Goal: Task Accomplishment & Management: Manage account settings

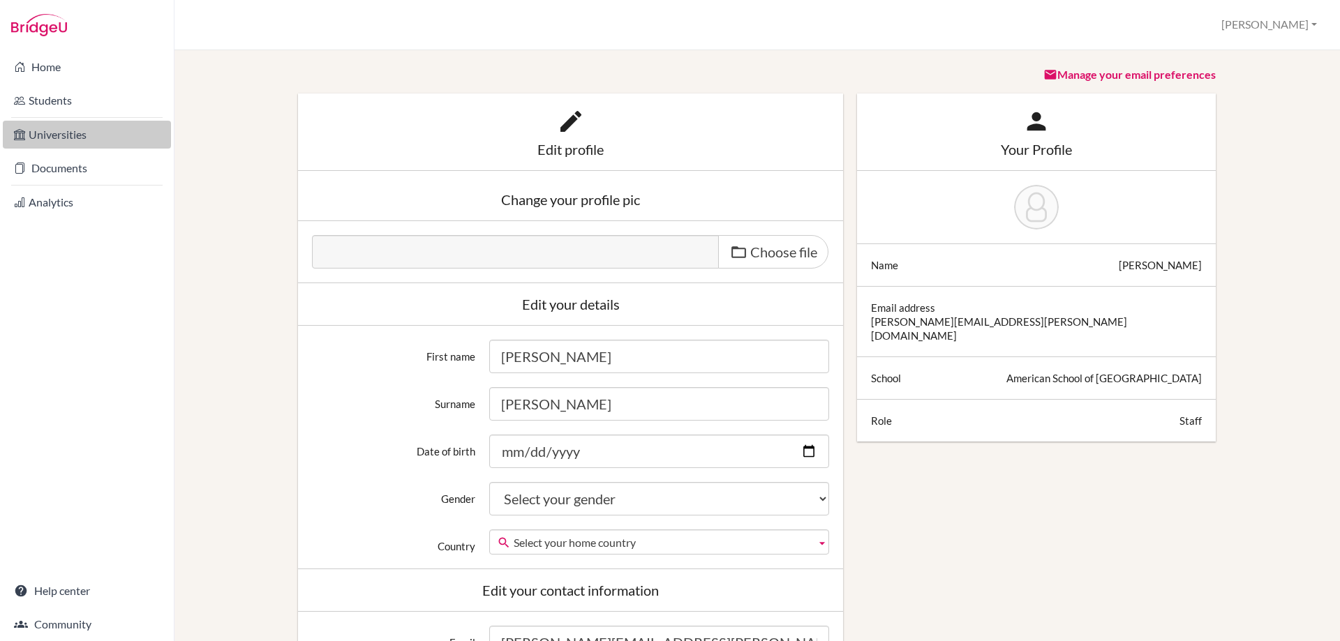
click at [60, 138] on link "Universities" at bounding box center [87, 135] width 168 height 28
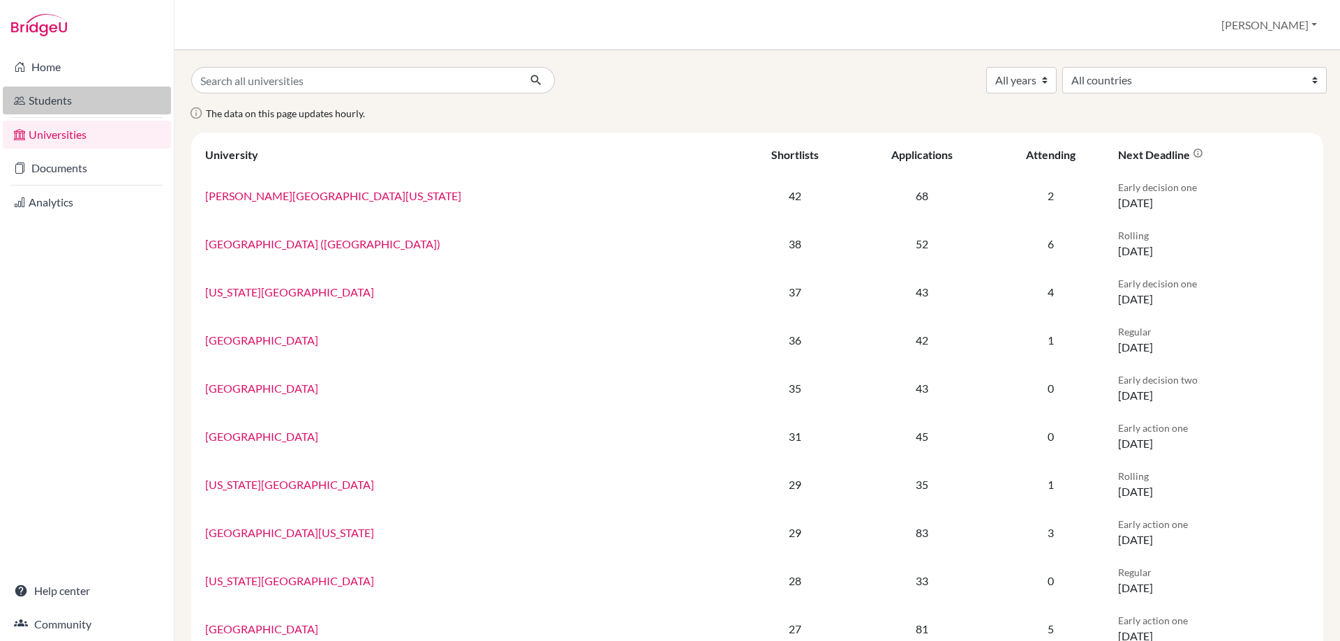
click at [66, 103] on link "Students" at bounding box center [87, 101] width 168 height 28
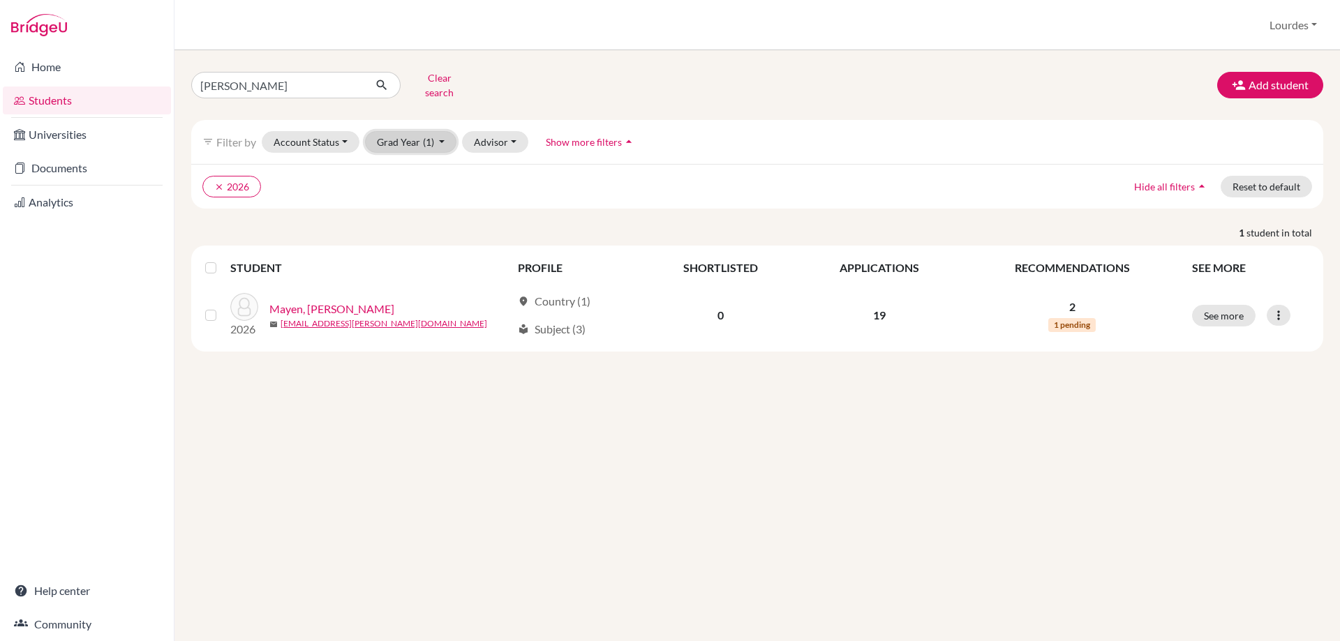
click at [423, 136] on span "(1)" at bounding box center [428, 142] width 11 height 12
click at [414, 163] on div "2026 done" at bounding box center [406, 171] width 49 height 17
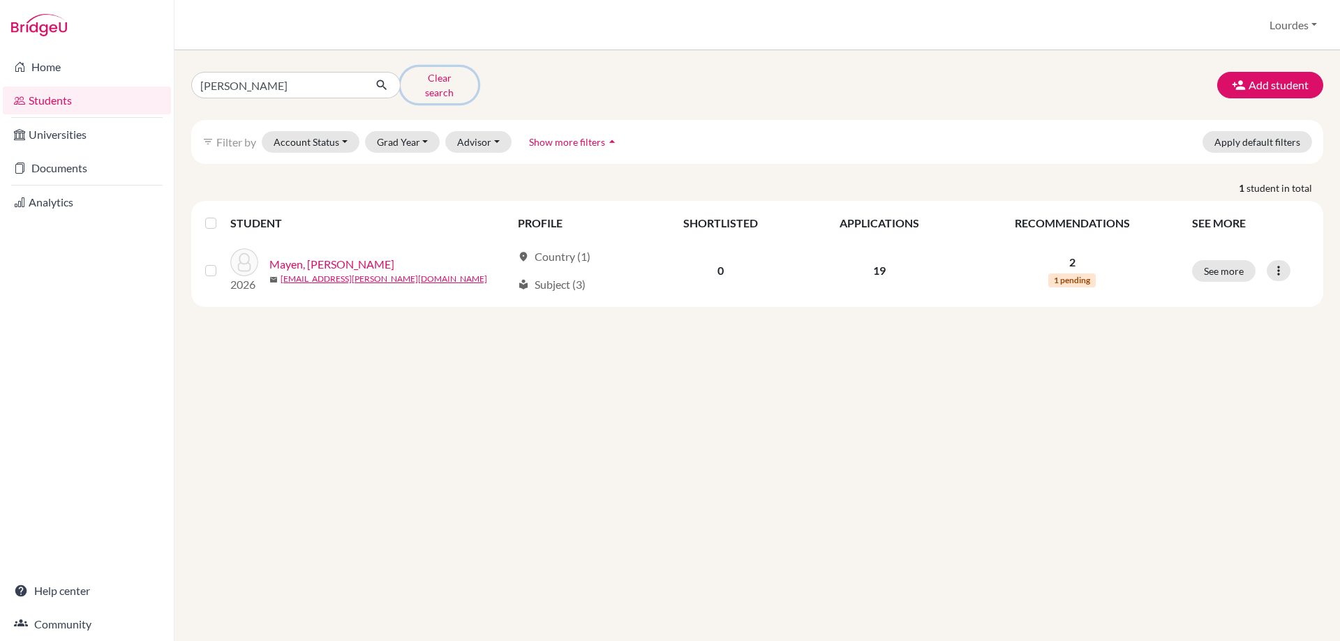
click at [427, 74] on button "Clear search" at bounding box center [439, 85] width 77 height 36
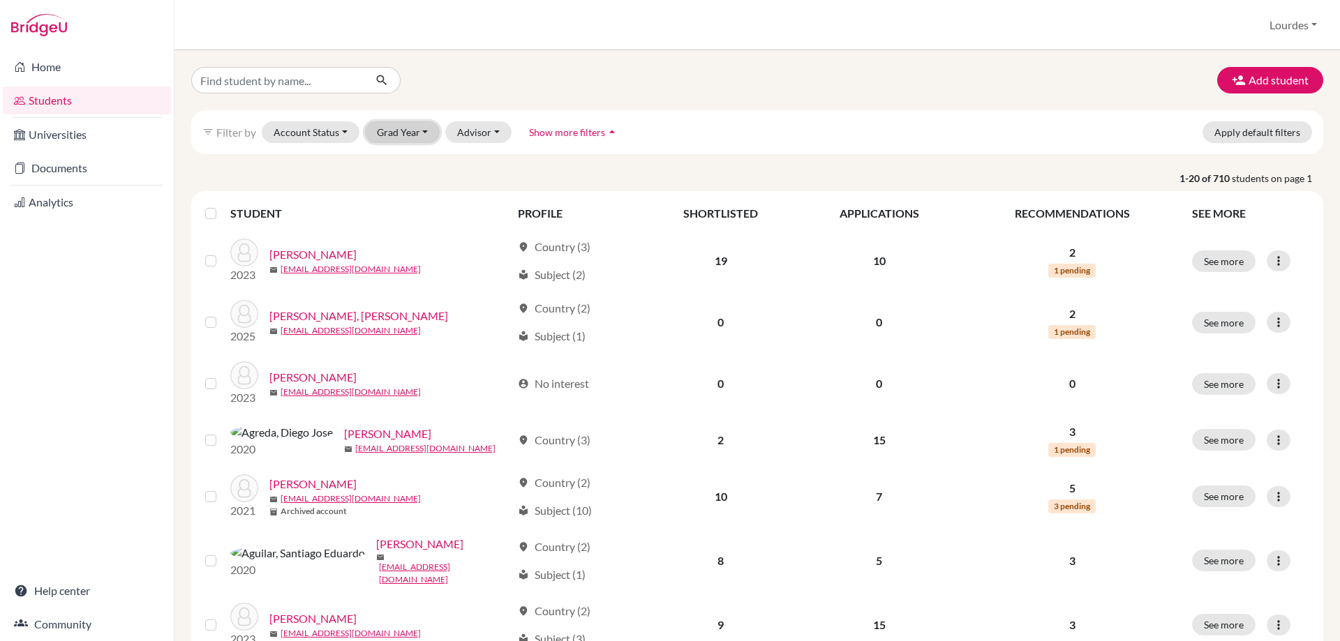
click at [407, 131] on button "Grad Year" at bounding box center [402, 132] width 75 height 22
click at [418, 162] on div "2026" at bounding box center [406, 162] width 49 height 17
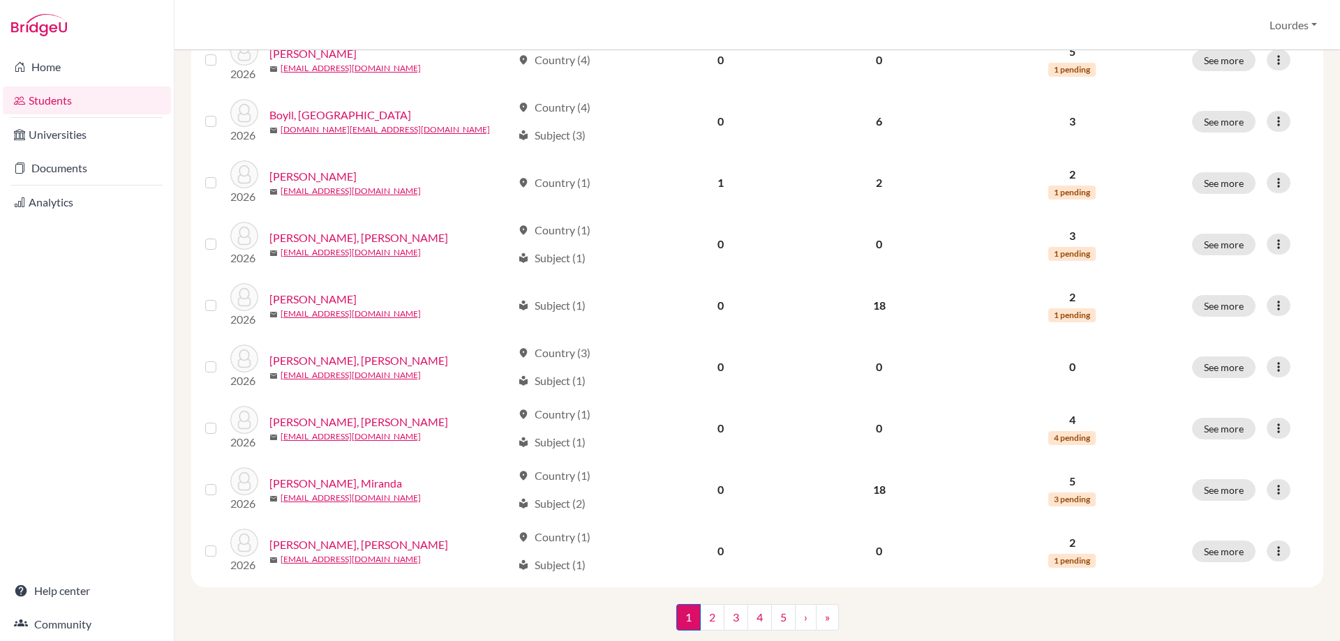
scroll to position [955, 0]
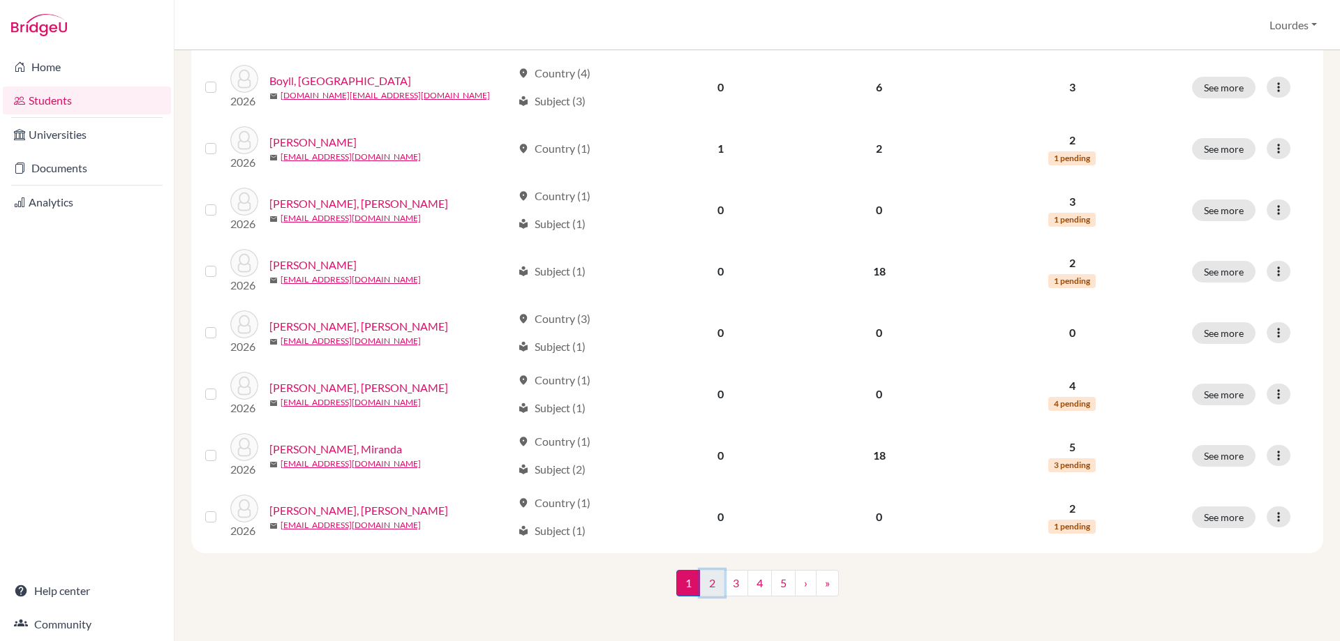
click at [710, 589] on link "2" at bounding box center [712, 583] width 24 height 27
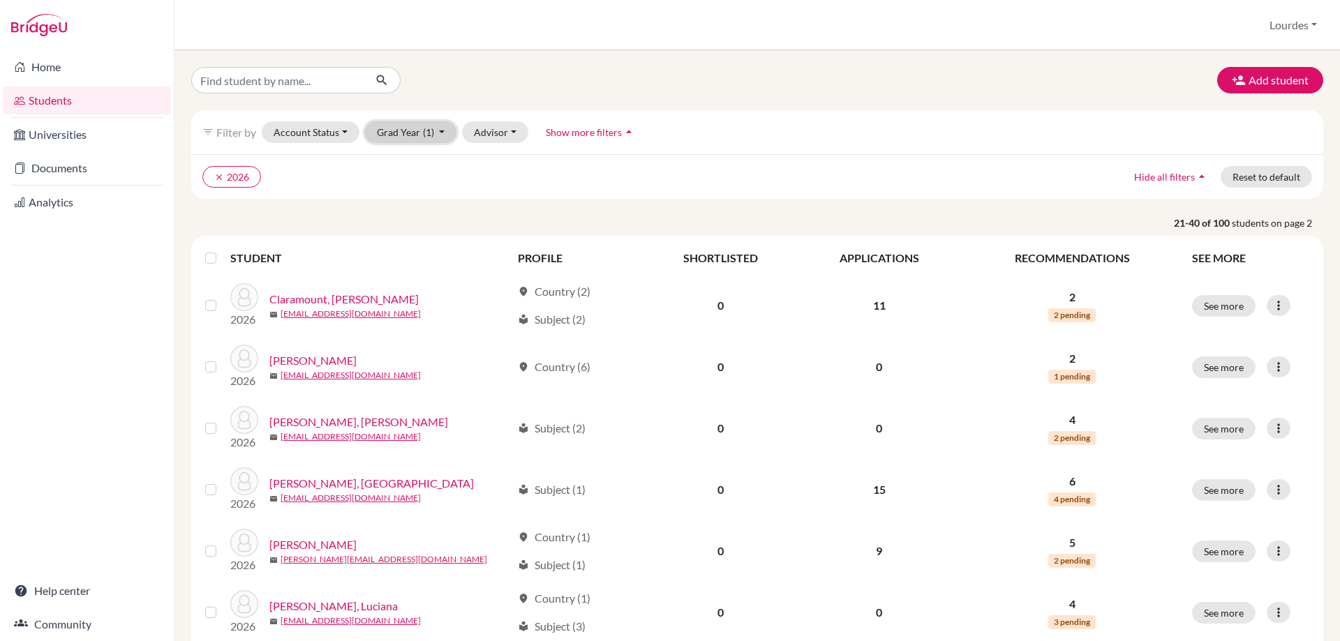
click at [401, 123] on button "Grad Year (1)" at bounding box center [411, 132] width 92 height 22
click at [401, 155] on span "2026" at bounding box center [394, 162] width 25 height 17
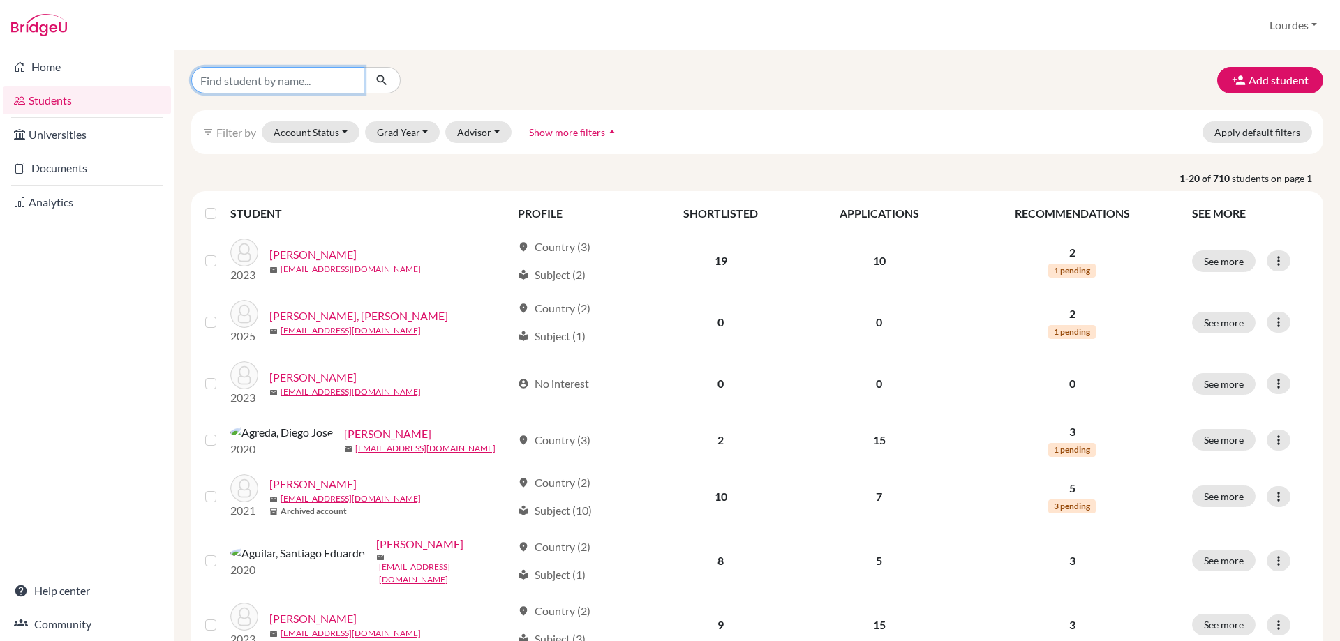
click at [290, 83] on input "Find student by name..." at bounding box center [277, 80] width 173 height 27
type input "nicole"
click at [390, 78] on button "submit" at bounding box center [382, 80] width 37 height 27
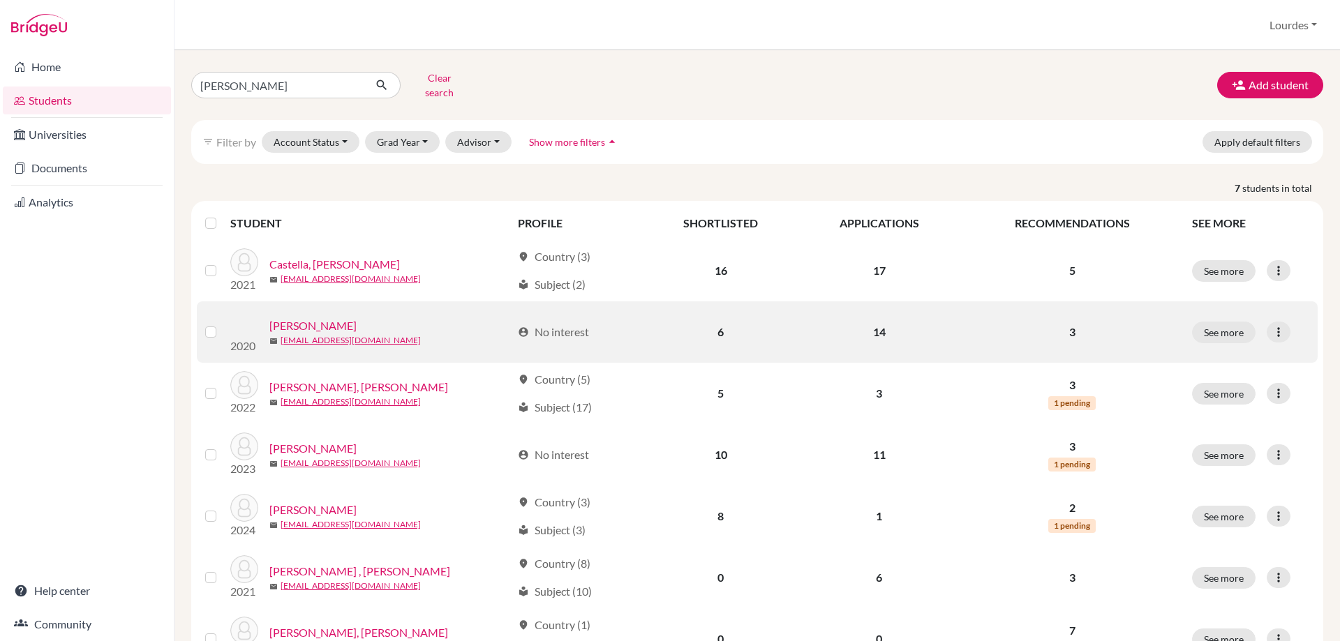
scroll to position [58, 0]
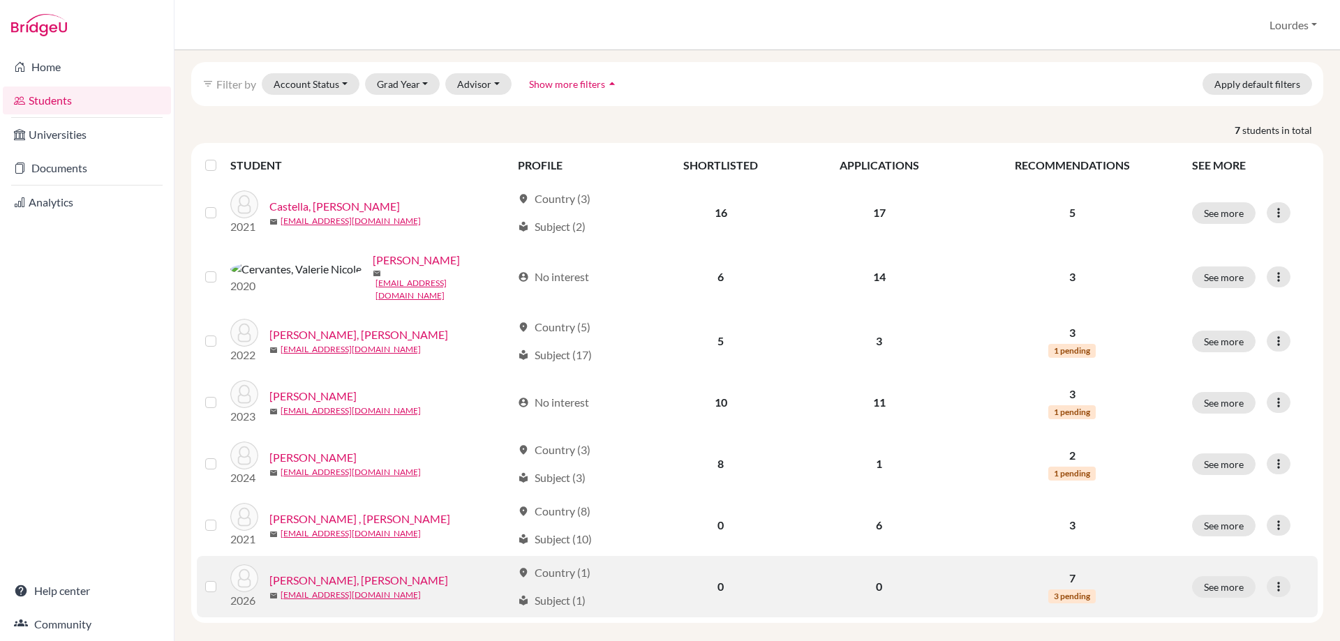
click at [350, 572] on link "[PERSON_NAME] [PERSON_NAME]" at bounding box center [358, 580] width 179 height 17
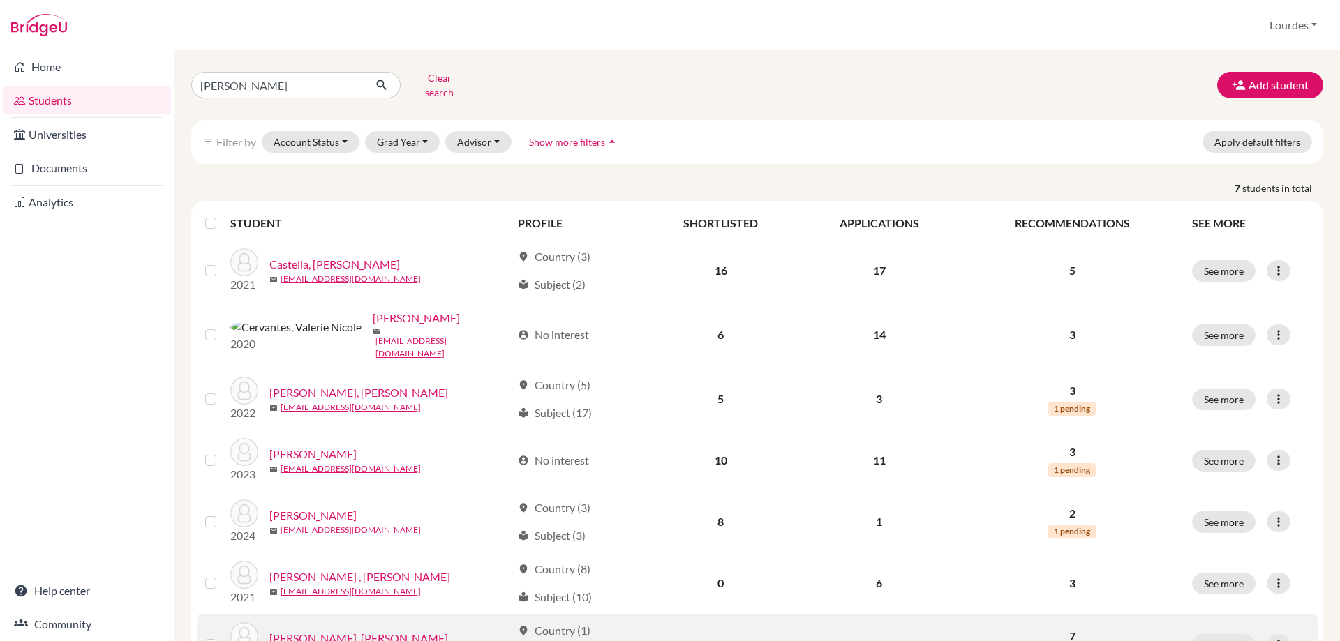
click at [357, 569] on link "Silhy , Rebecca Nicole" at bounding box center [359, 577] width 181 height 17
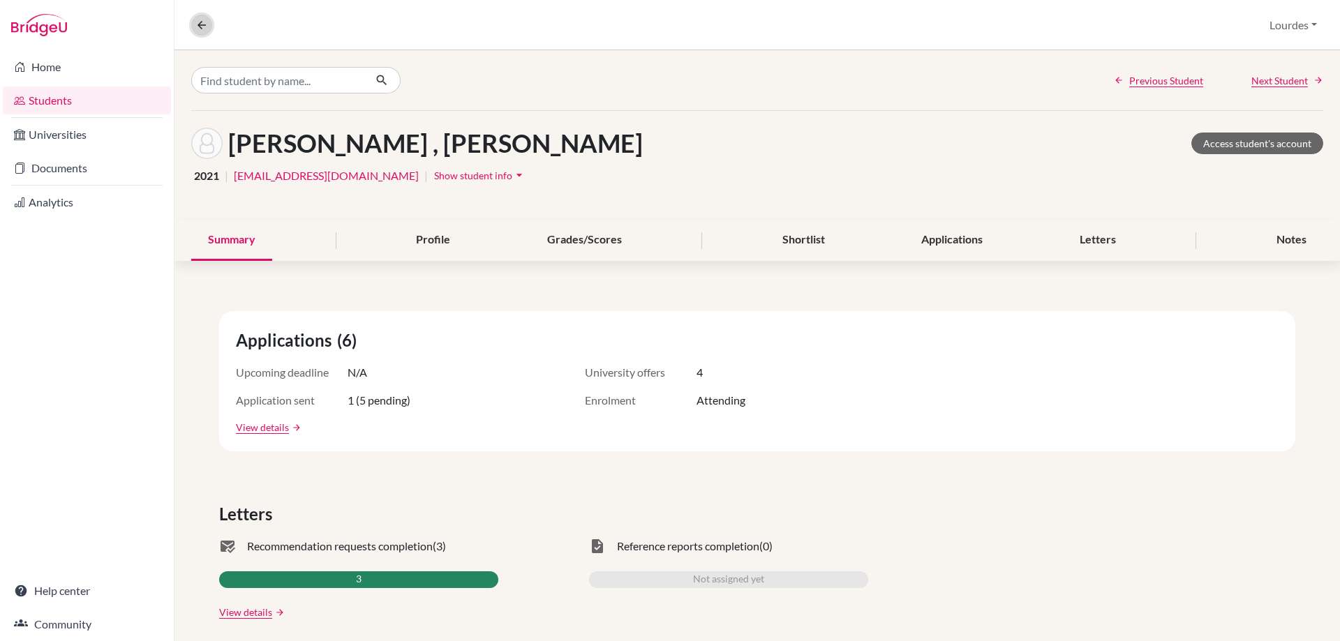
click at [196, 21] on icon at bounding box center [201, 25] width 13 height 13
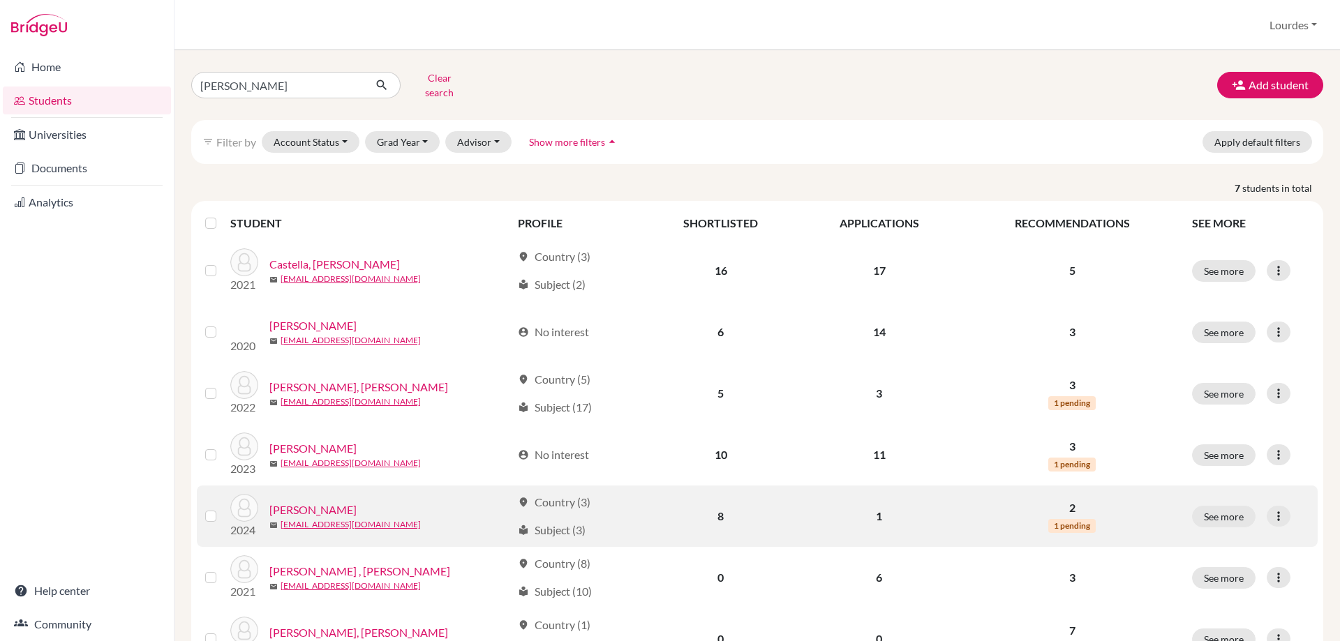
scroll to position [58, 0]
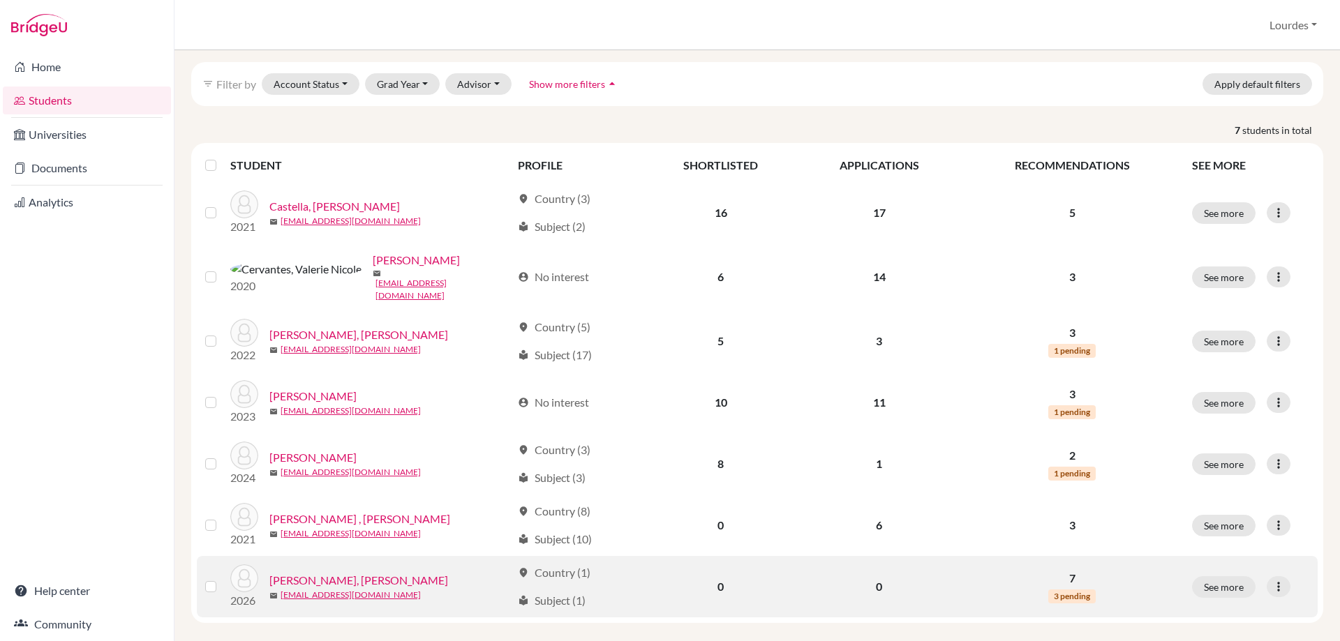
click at [371, 572] on link "[PERSON_NAME] [PERSON_NAME]" at bounding box center [358, 580] width 179 height 17
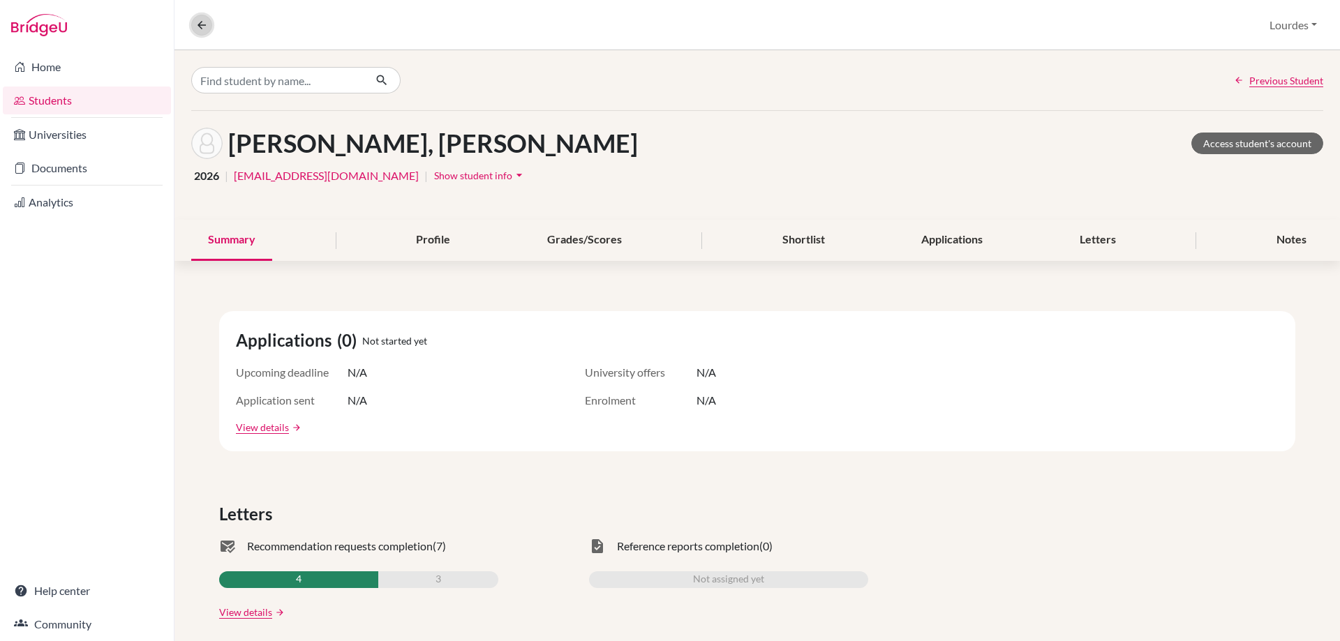
click at [196, 19] on icon at bounding box center [201, 25] width 13 height 13
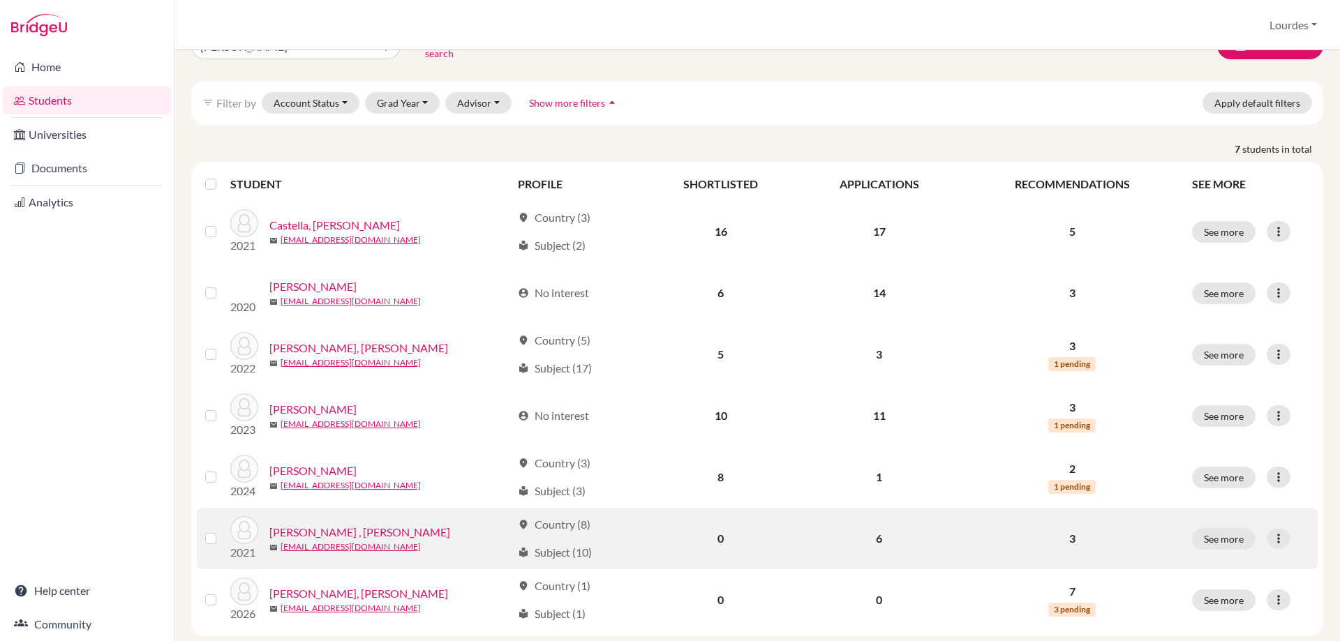
scroll to position [58, 0]
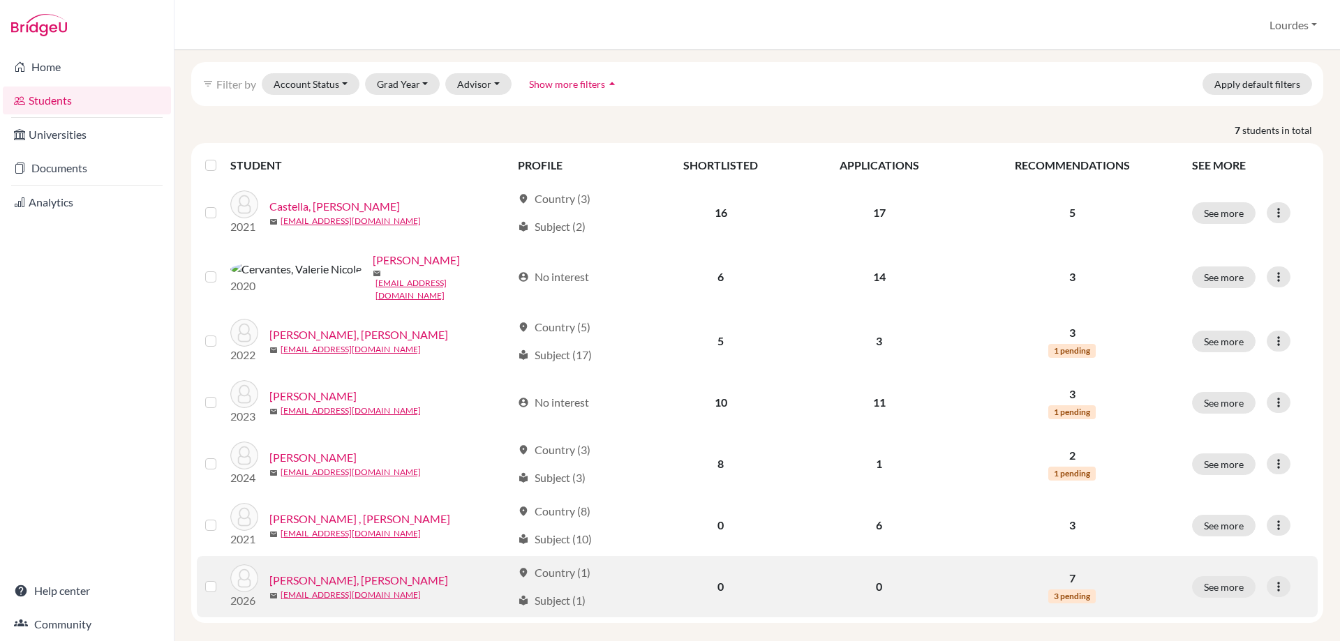
click at [369, 572] on link "[PERSON_NAME] [PERSON_NAME]" at bounding box center [358, 580] width 179 height 17
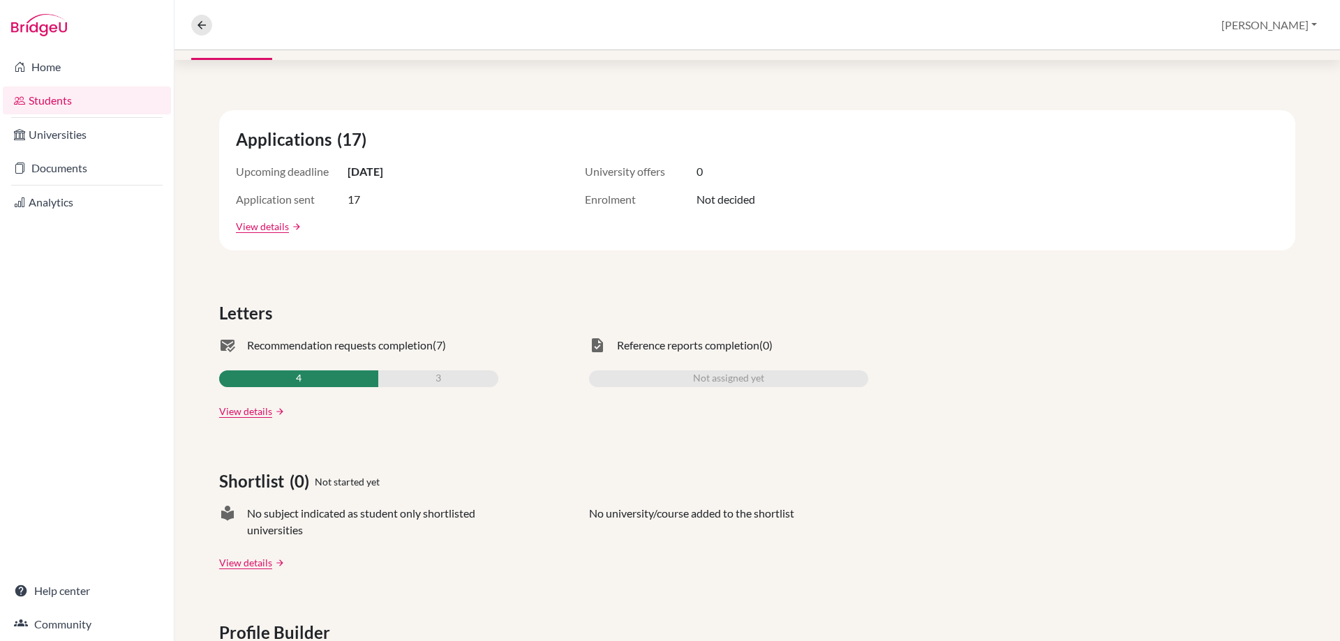
scroll to position [209, 0]
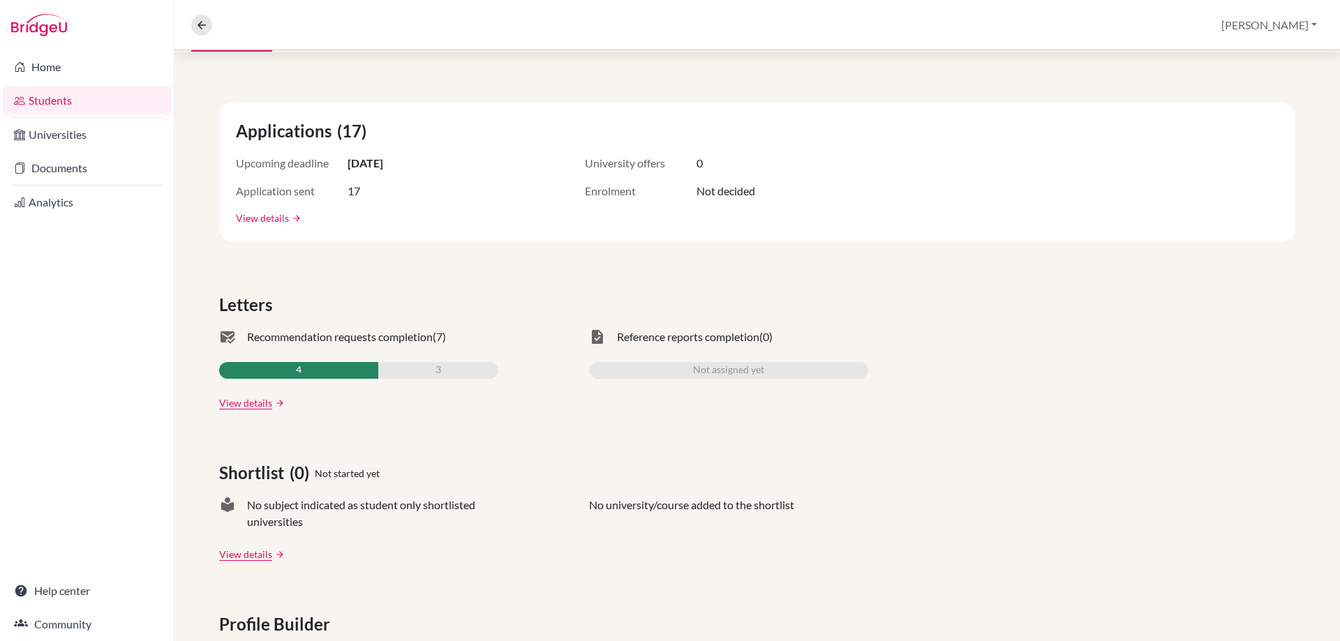
click at [276, 216] on link "View details" at bounding box center [262, 218] width 53 height 15
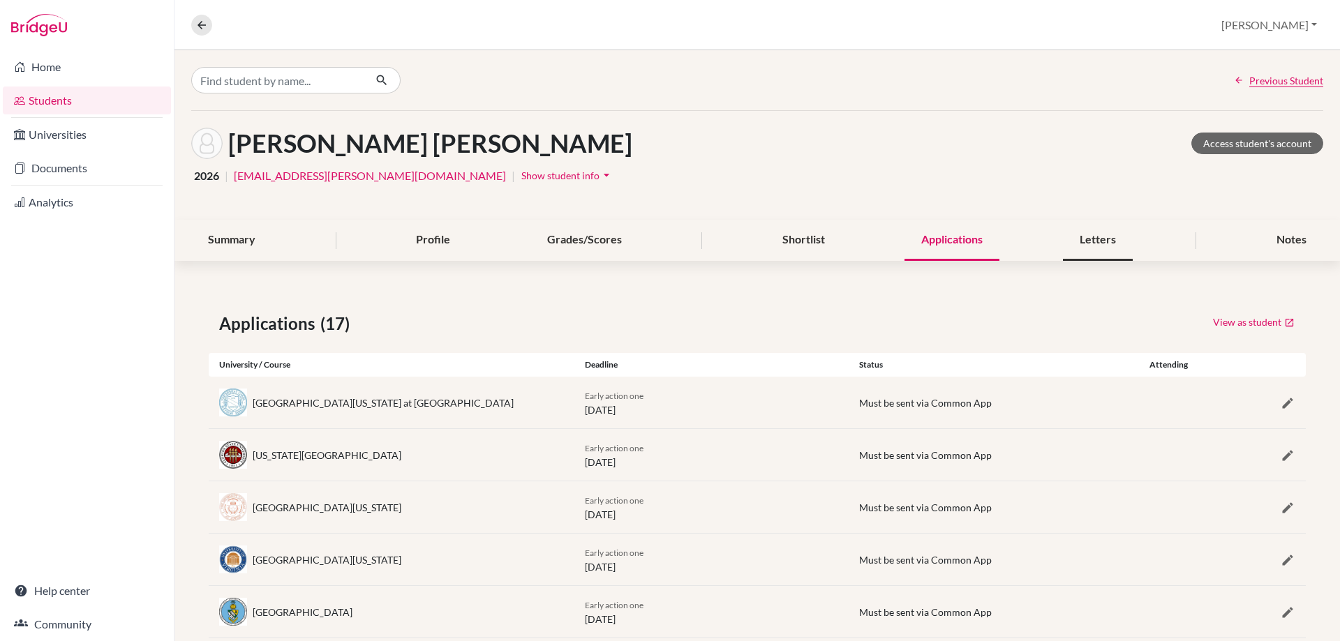
click at [1109, 237] on div "Letters" at bounding box center [1098, 240] width 70 height 41
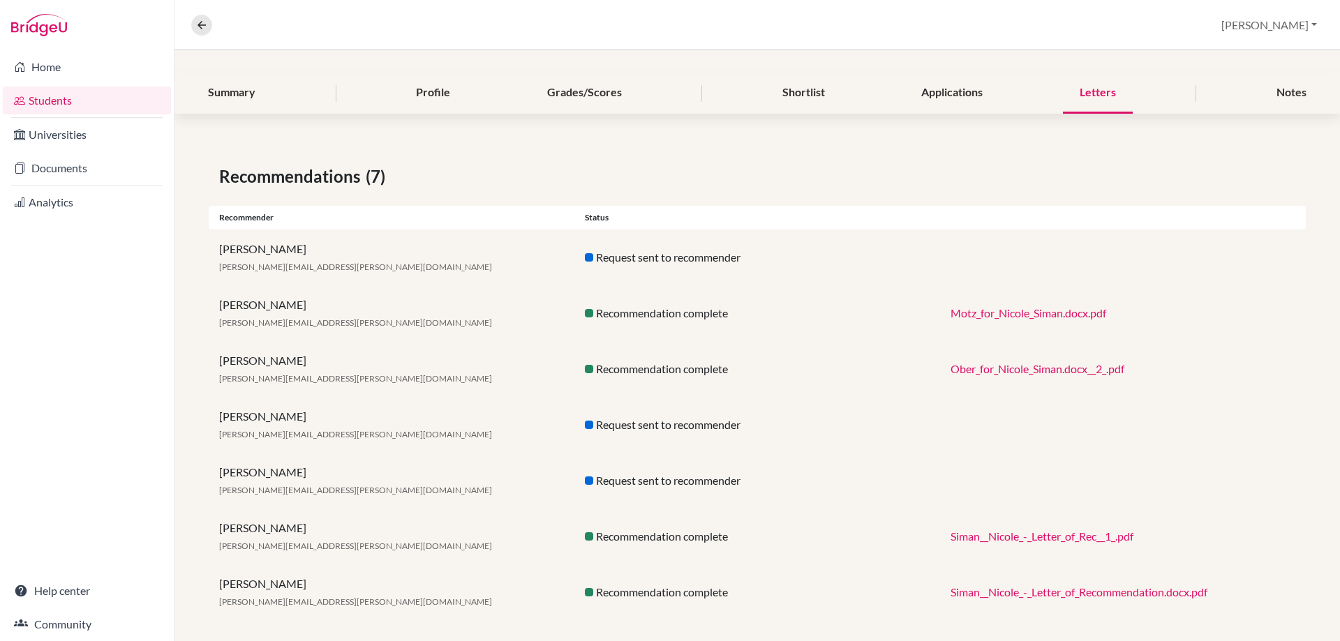
scroll to position [160, 0]
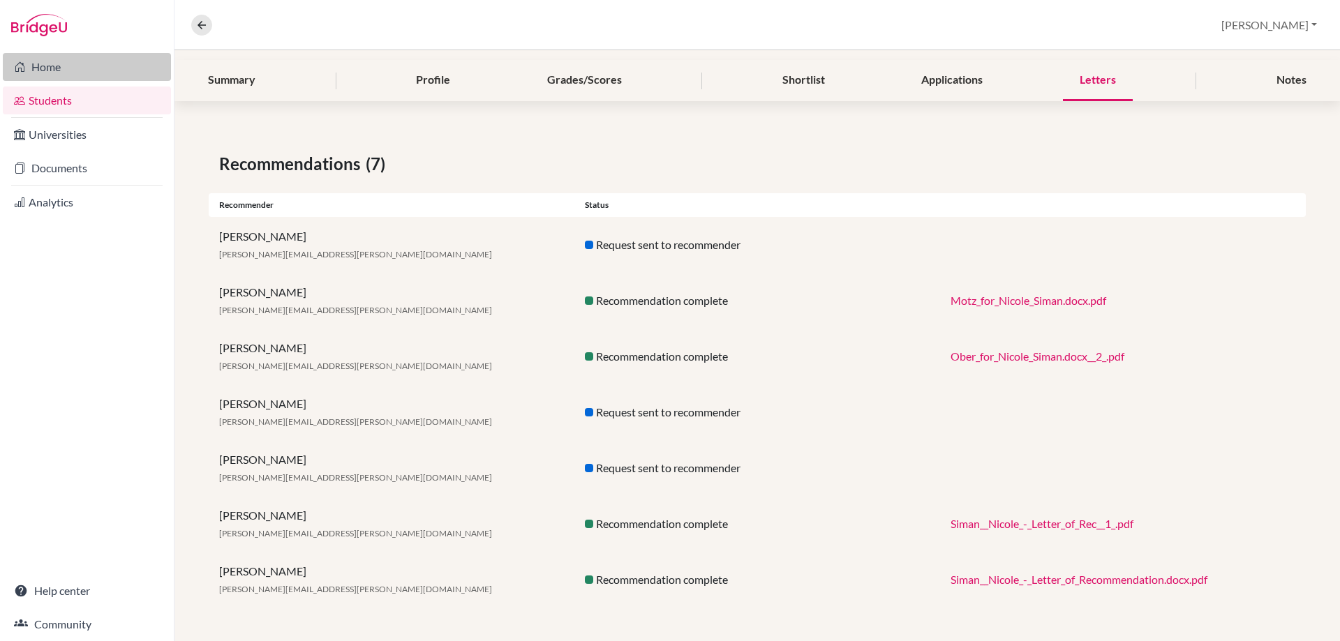
click at [43, 69] on link "Home" at bounding box center [87, 67] width 168 height 28
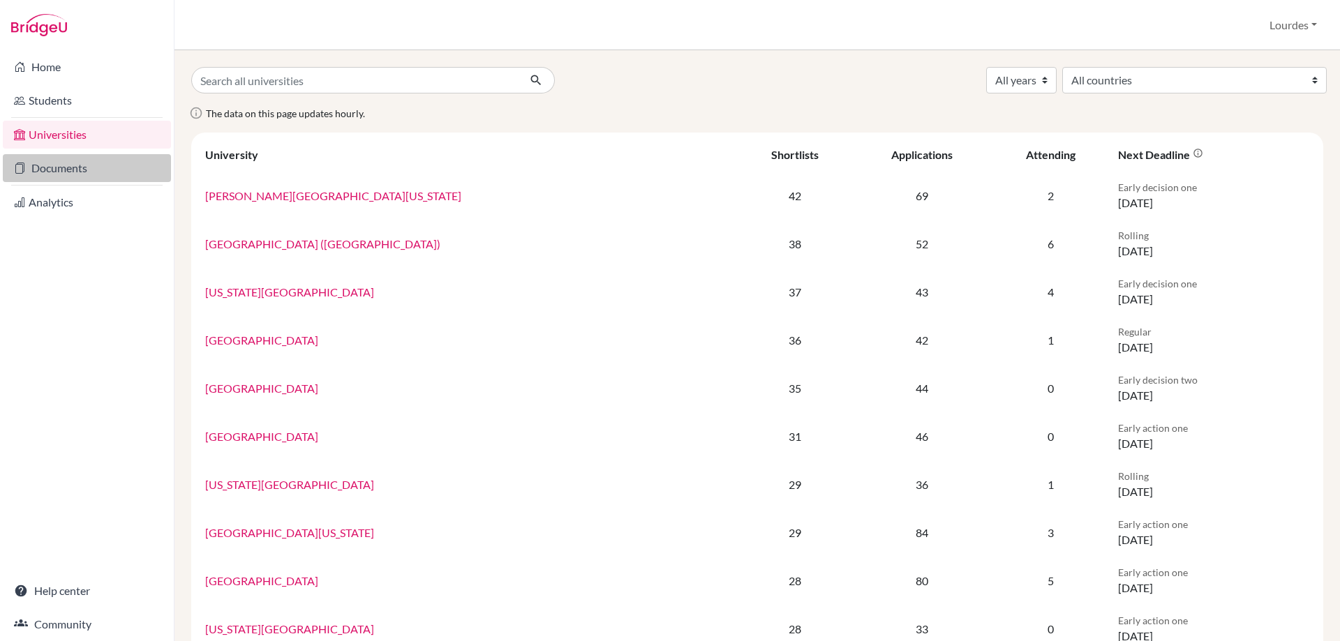
click at [54, 172] on link "Documents" at bounding box center [87, 168] width 168 height 28
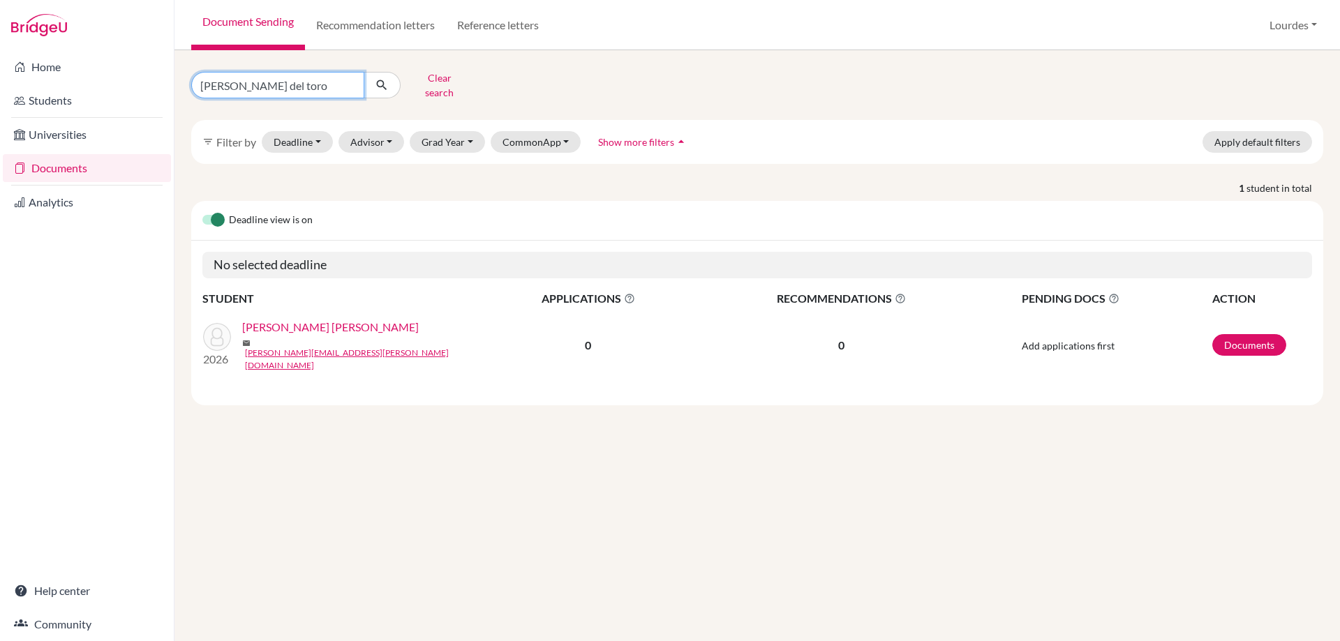
click at [349, 75] on input "[PERSON_NAME] del toro" at bounding box center [277, 85] width 173 height 27
click at [348, 80] on input "[PERSON_NAME] del toro" at bounding box center [277, 85] width 173 height 27
click at [443, 84] on button "Clear search" at bounding box center [439, 85] width 77 height 36
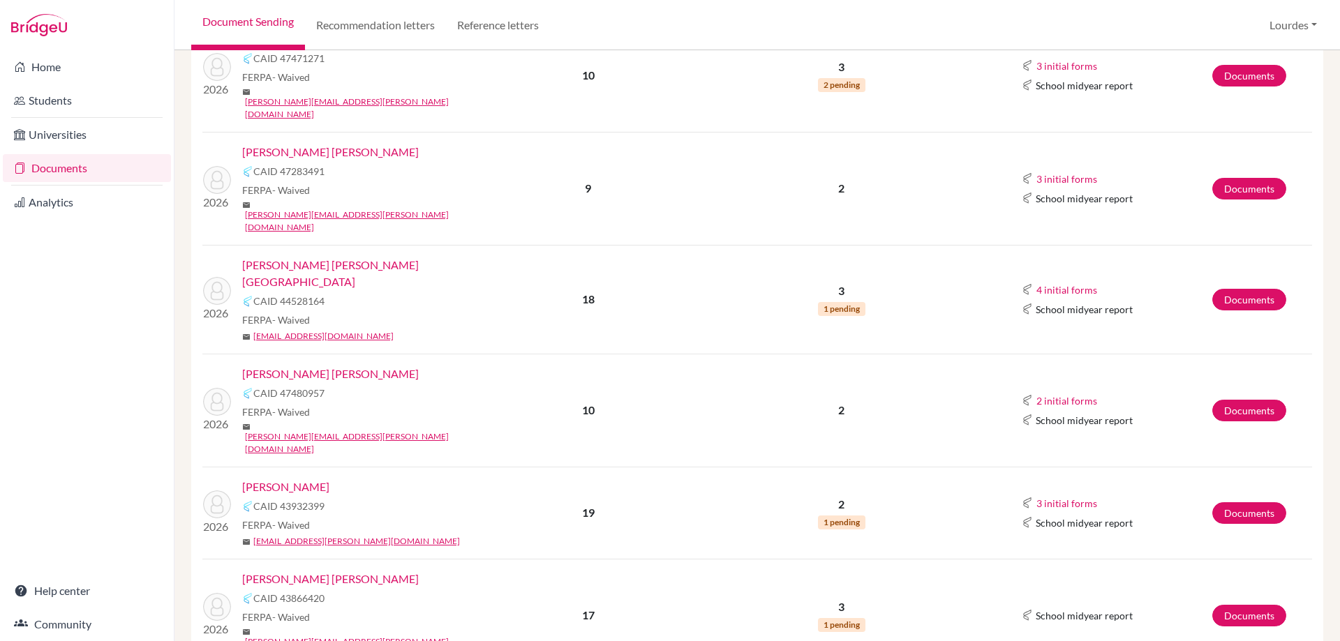
scroll to position [698, 0]
